Goal: Information Seeking & Learning: Learn about a topic

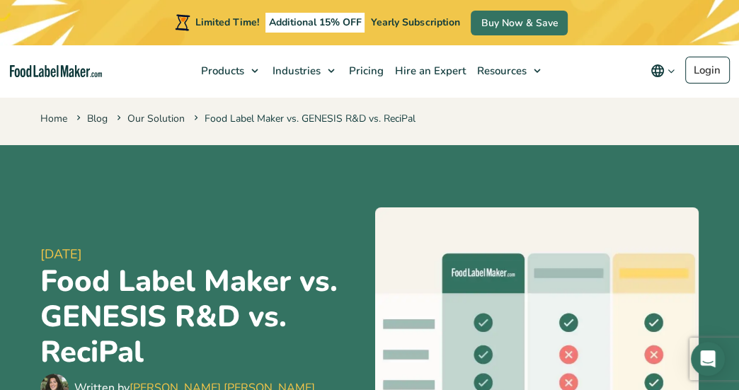
click at [512, 197] on div "[DATE] Food Label Maker vs. GENESIS R&D vs. ReciPal Written by [PERSON_NAME] [P…" at bounding box center [369, 323] width 658 height 357
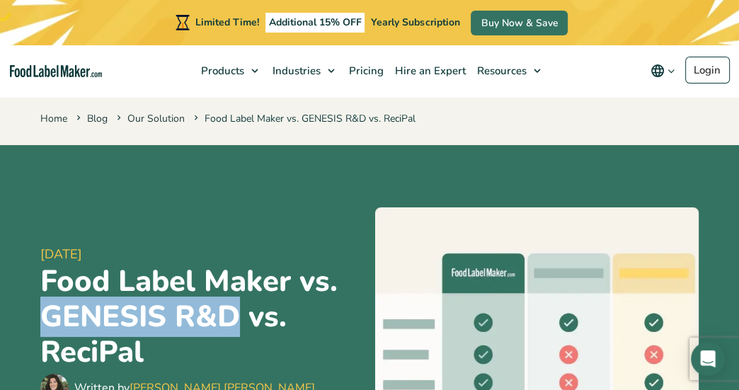
drag, startPoint x: 242, startPoint y: 318, endPoint x: 9, endPoint y: 309, distance: 233.1
click at [9, 309] on header "[DATE] Food Label Maker vs. GENESIS R&D vs. ReciPal Written by [PERSON_NAME] [P…" at bounding box center [369, 323] width 739 height 357
copy h1 "GENESIS R&D"
